Goal: Transaction & Acquisition: Purchase product/service

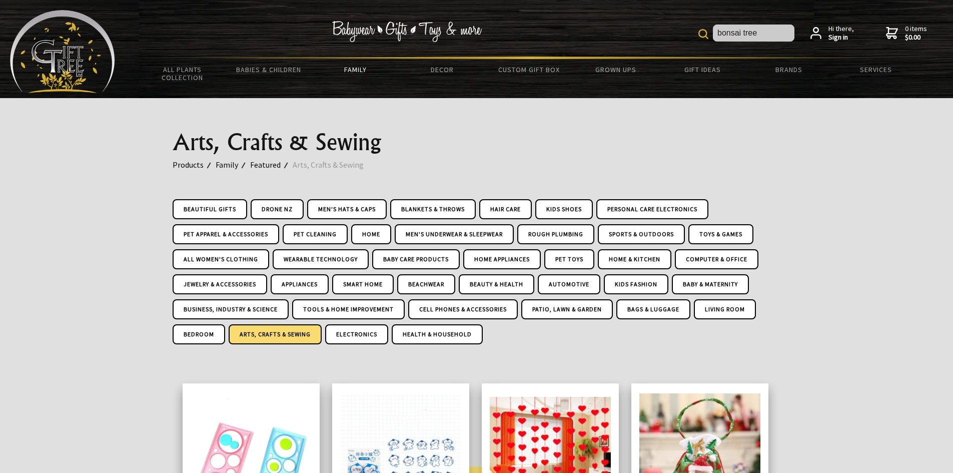
click at [708, 33] on img at bounding box center [703, 34] width 10 height 10
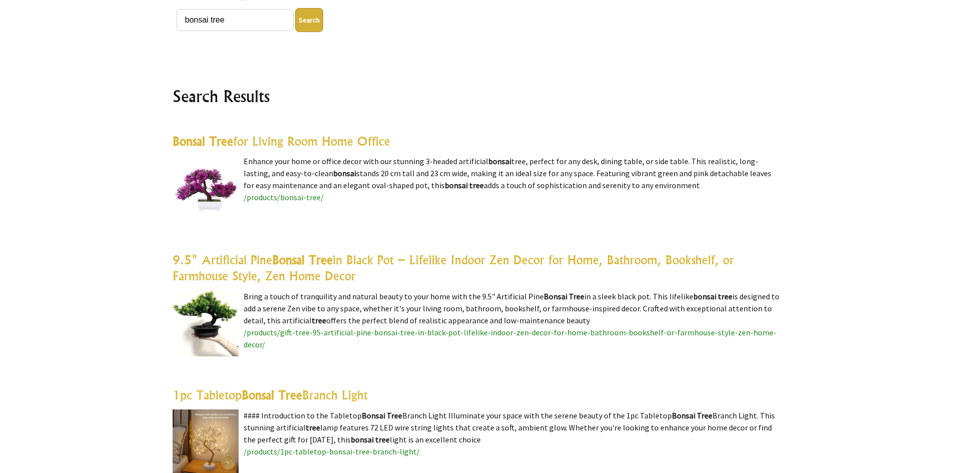
scroll to position [200, 0]
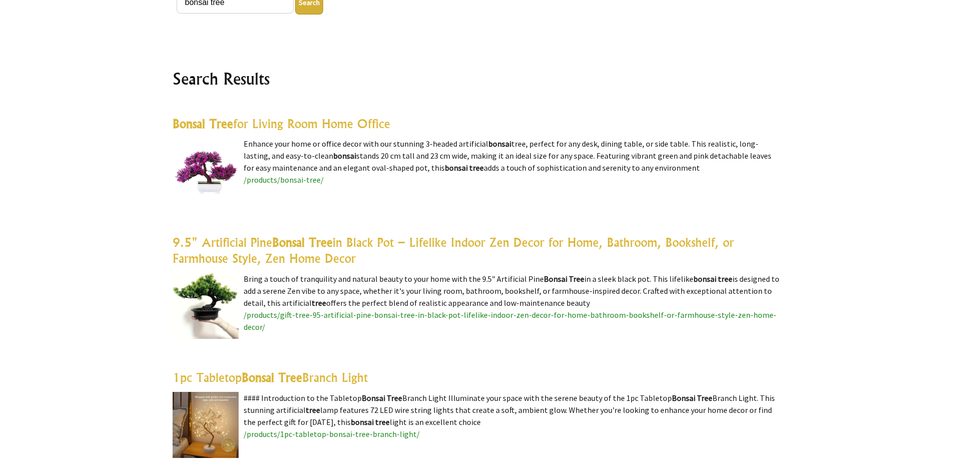
click at [220, 175] on img at bounding box center [206, 171] width 66 height 66
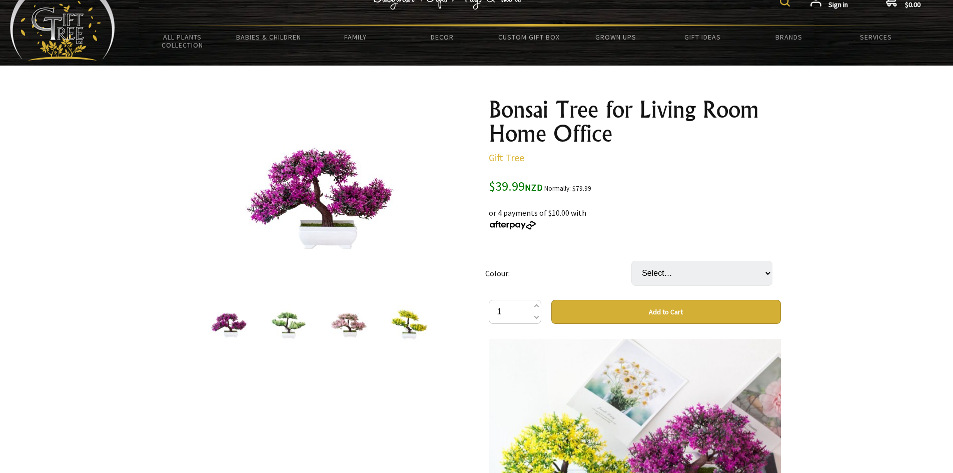
scroll to position [50, 0]
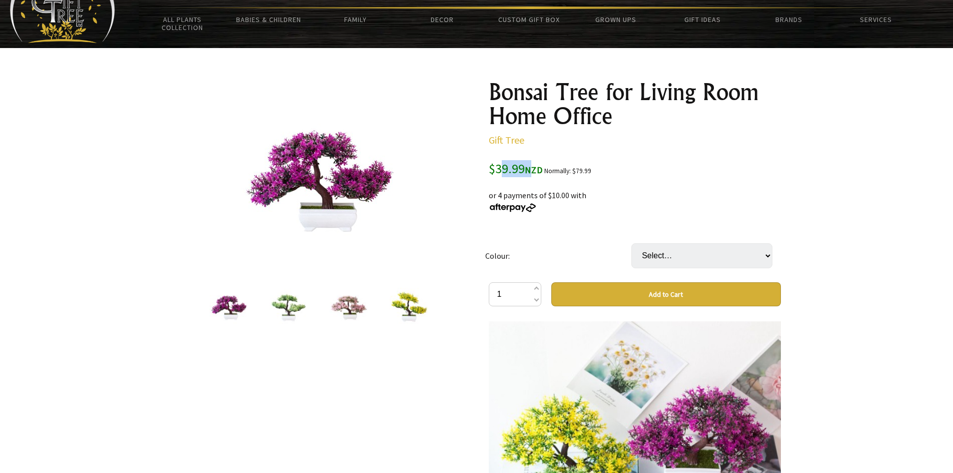
drag, startPoint x: 499, startPoint y: 168, endPoint x: 528, endPoint y: 165, distance: 29.2
click at [528, 165] on span "$39.99 NZD" at bounding box center [516, 168] width 54 height 17
click at [484, 183] on div "Bonsai Tree for Living Room Home Office Gift Tree $39.99 NZD Normally: $79.99 5…" at bounding box center [635, 405] width 308 height 667
click at [354, 310] on img at bounding box center [349, 307] width 38 height 38
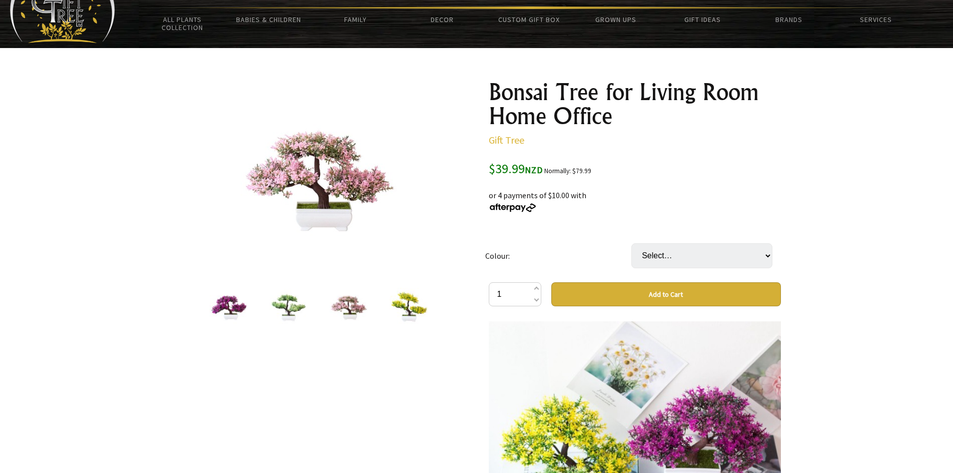
click at [297, 307] on img at bounding box center [289, 307] width 38 height 38
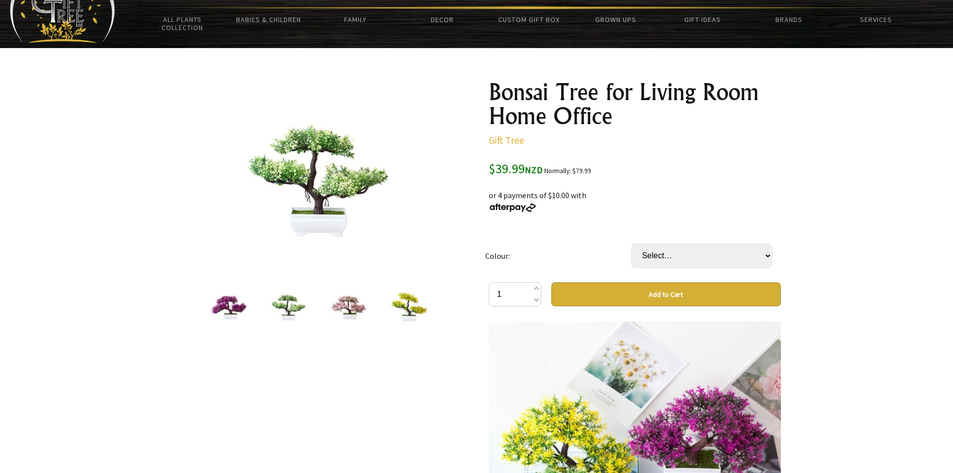
click at [245, 306] on img at bounding box center [229, 307] width 38 height 38
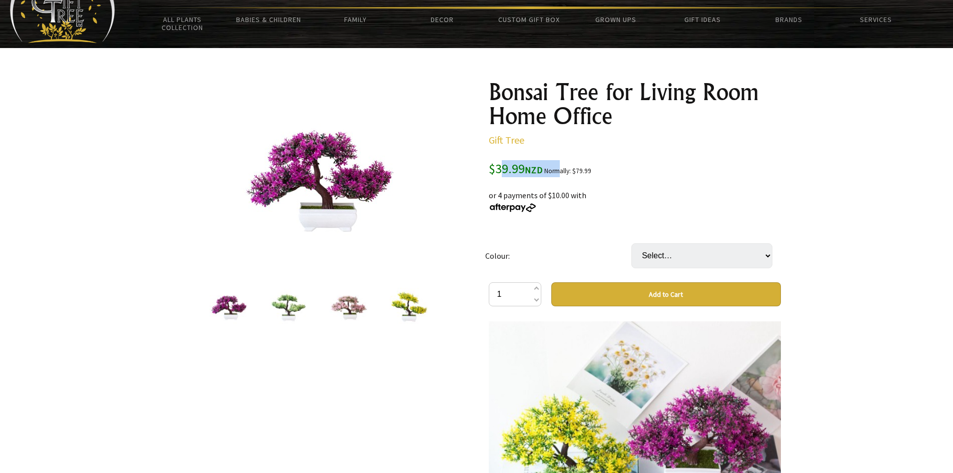
drag, startPoint x: 499, startPoint y: 167, endPoint x: 561, endPoint y: 163, distance: 62.1
click at [561, 163] on div "$39.99 NZD Normally: $79.99" at bounding box center [635, 168] width 292 height 17
click at [609, 162] on div "$39.99 NZD Normally: $79.99" at bounding box center [635, 168] width 292 height 17
drag, startPoint x: 571, startPoint y: 169, endPoint x: 590, endPoint y: 169, distance: 18.5
click at [590, 169] on small "Normally: $79.99" at bounding box center [567, 171] width 47 height 9
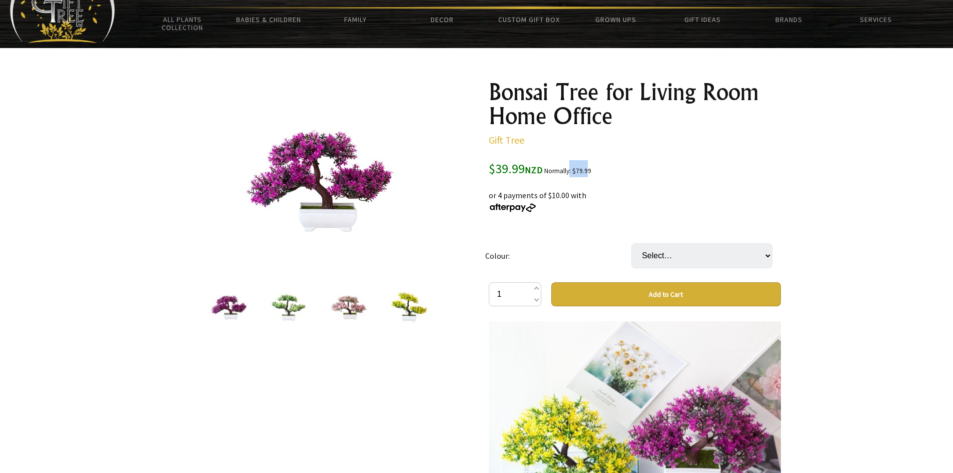
click at [577, 170] on small "Normally: $79.99" at bounding box center [567, 171] width 47 height 9
click at [584, 171] on small "Normally: $79.99" at bounding box center [567, 171] width 47 height 9
drag, startPoint x: 574, startPoint y: 171, endPoint x: 593, endPoint y: 170, distance: 19.0
click at [593, 170] on div "$39.99 NZD Normally: $79.99" at bounding box center [635, 168] width 292 height 17
click at [596, 175] on div "$39.99 NZD Normally: $79.99" at bounding box center [635, 168] width 292 height 17
